Goal: Find specific page/section: Find specific page/section

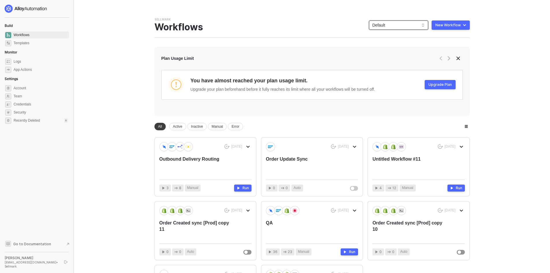
click at [400, 26] on span "Default" at bounding box center [398, 25] width 52 height 9
click at [400, 92] on div "KJRests" at bounding box center [404, 95] width 42 height 7
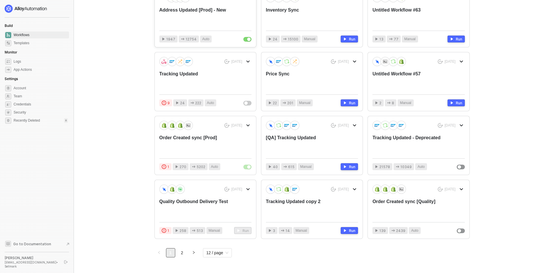
scroll to position [87, 0]
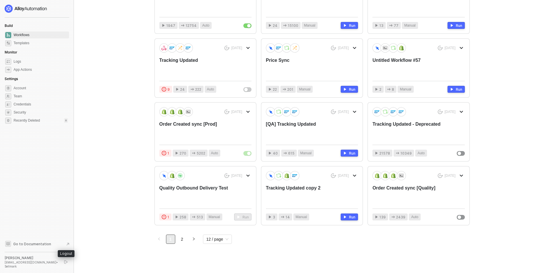
click at [65, 265] on button "button" at bounding box center [65, 261] width 7 height 7
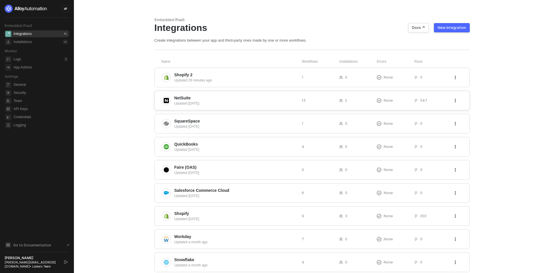
click at [209, 106] on div "Updated 3 days ago" at bounding box center [235, 103] width 123 height 5
